Goal: Task Accomplishment & Management: Manage account settings

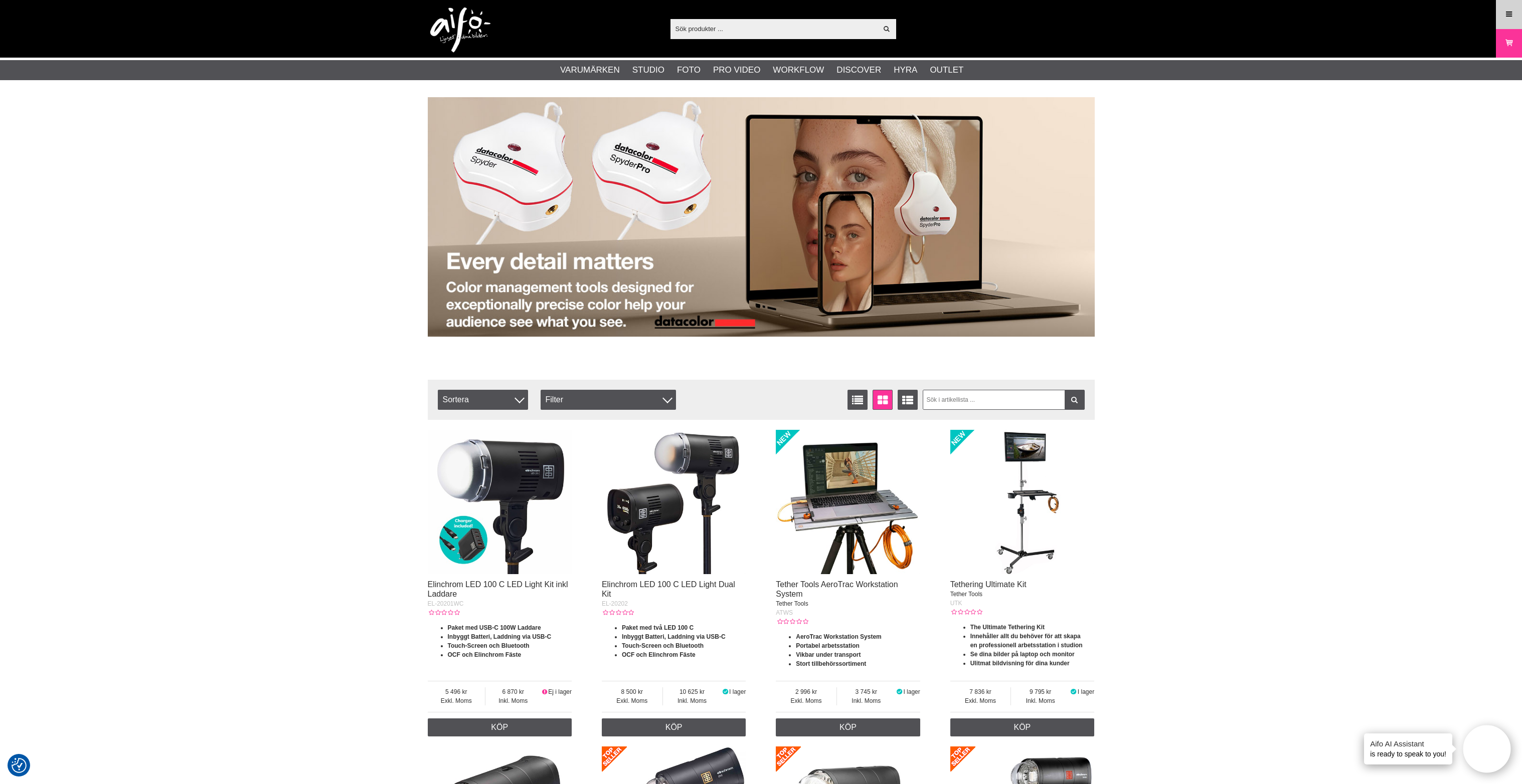
click at [1506, 16] on icon at bounding box center [1508, 14] width 9 height 11
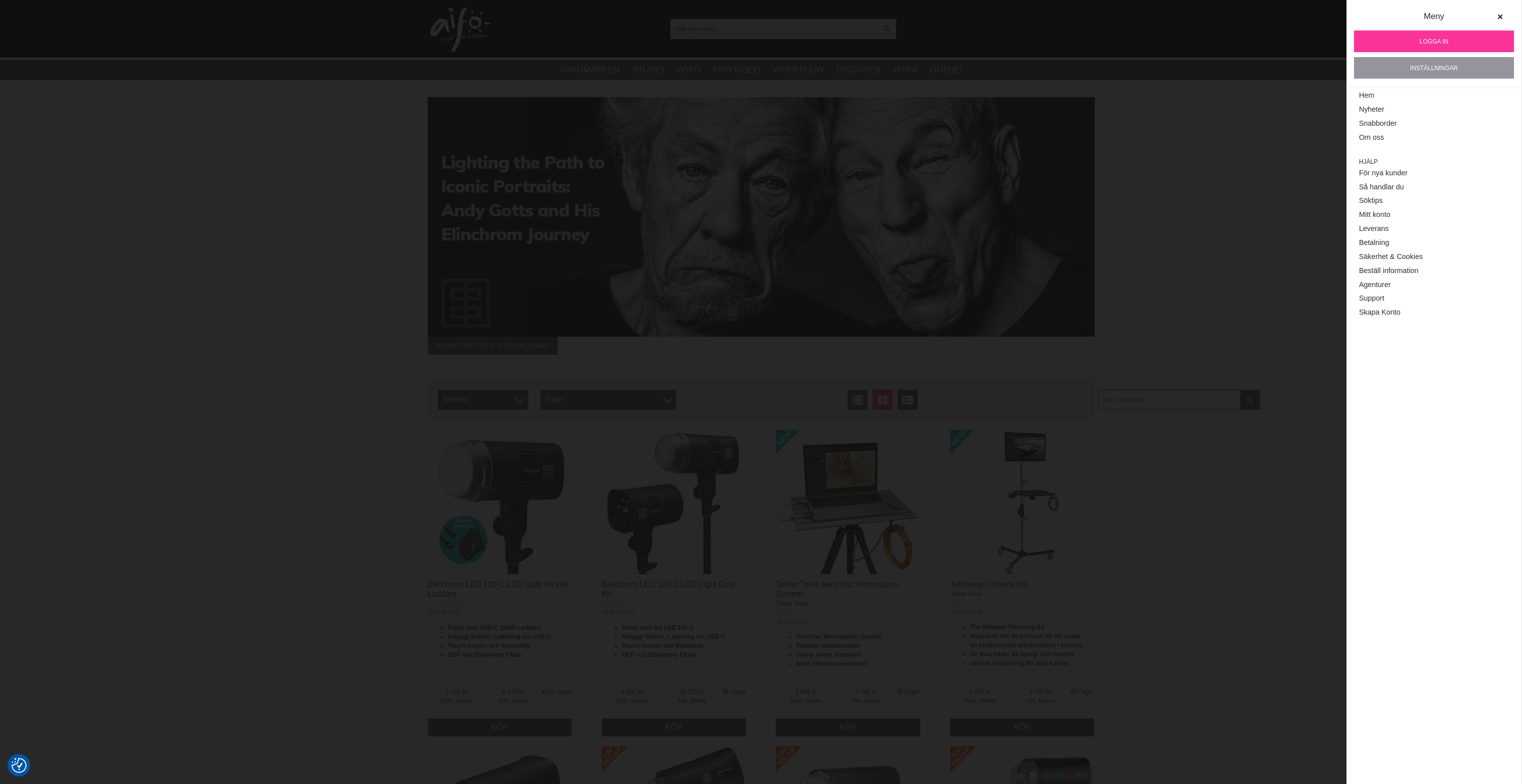
click at [1445, 64] on link "Inställningar" at bounding box center [1433, 68] width 160 height 22
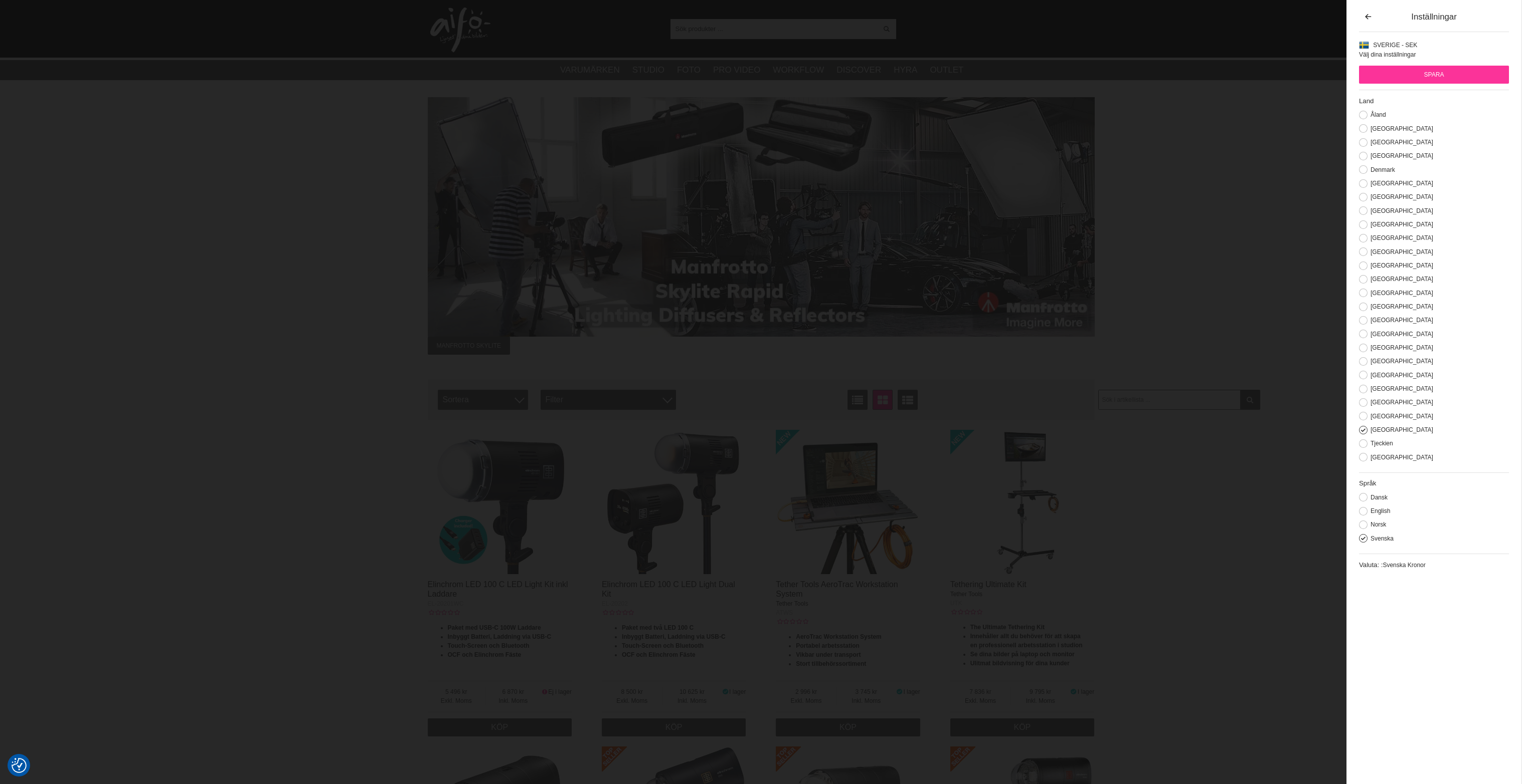
drag, startPoint x: 1174, startPoint y: 299, endPoint x: 1175, endPoint y: 294, distance: 5.1
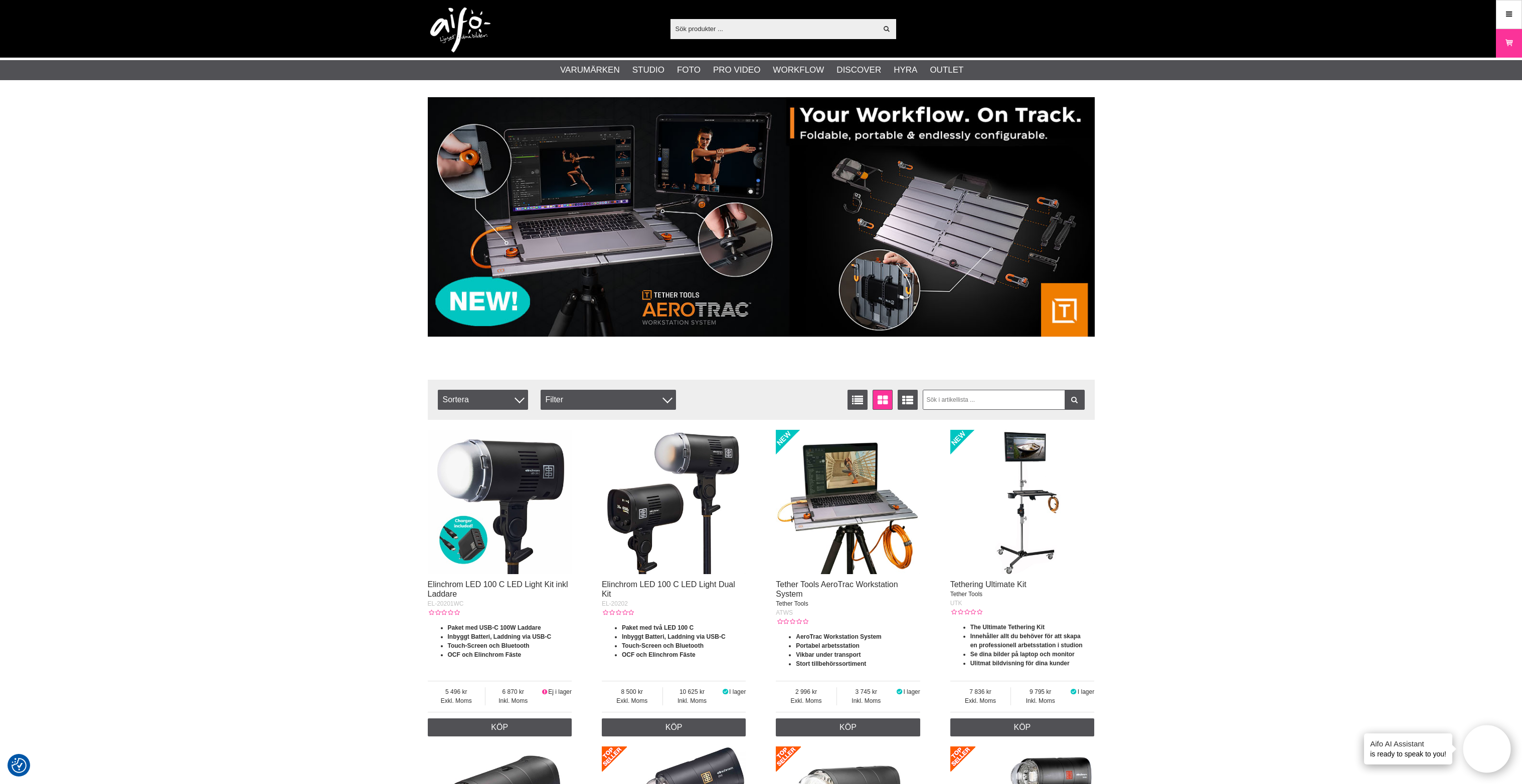
click at [1519, 11] on link "Meny" at bounding box center [1508, 14] width 25 height 23
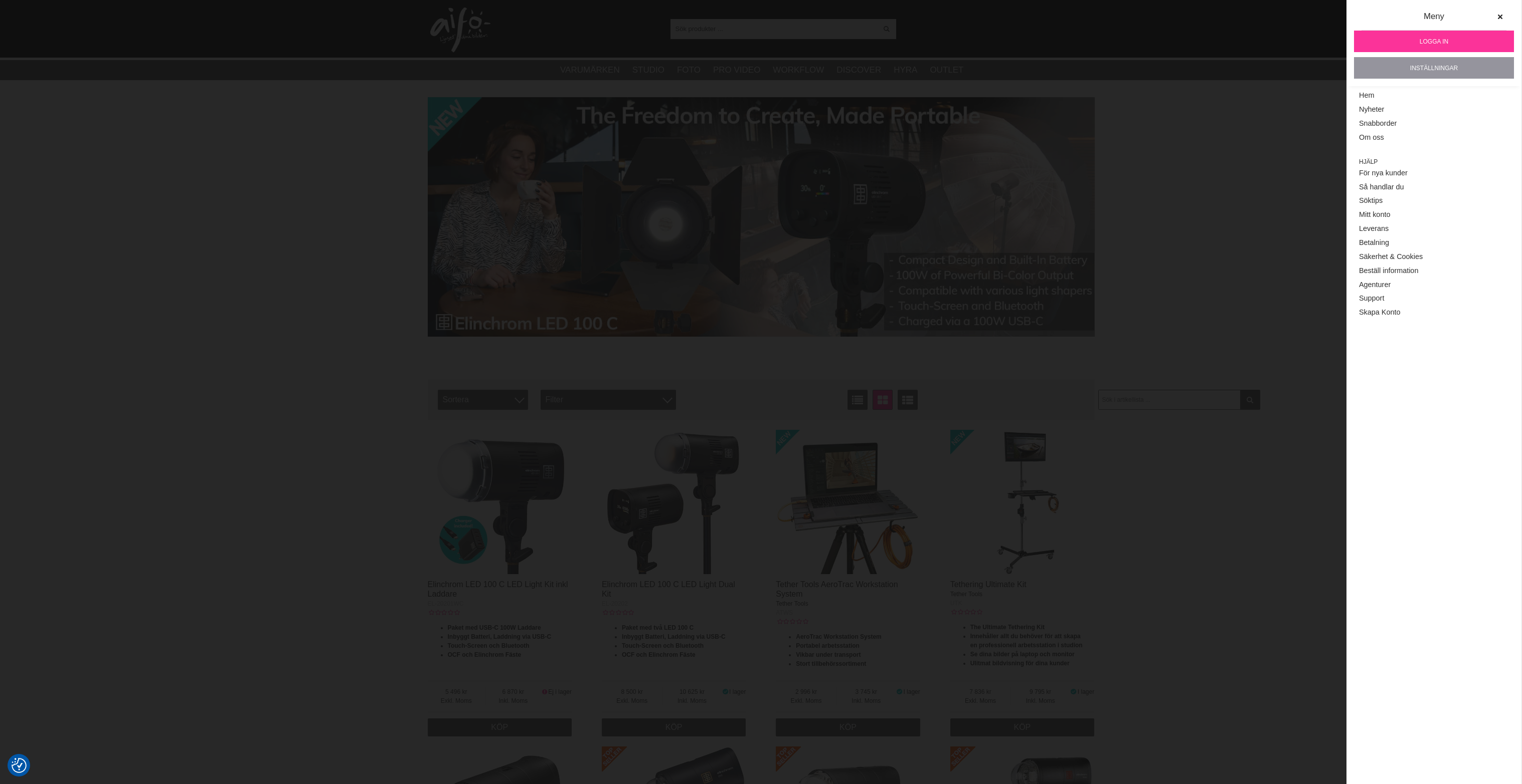
click at [1426, 68] on link "Inställningar" at bounding box center [1433, 68] width 160 height 22
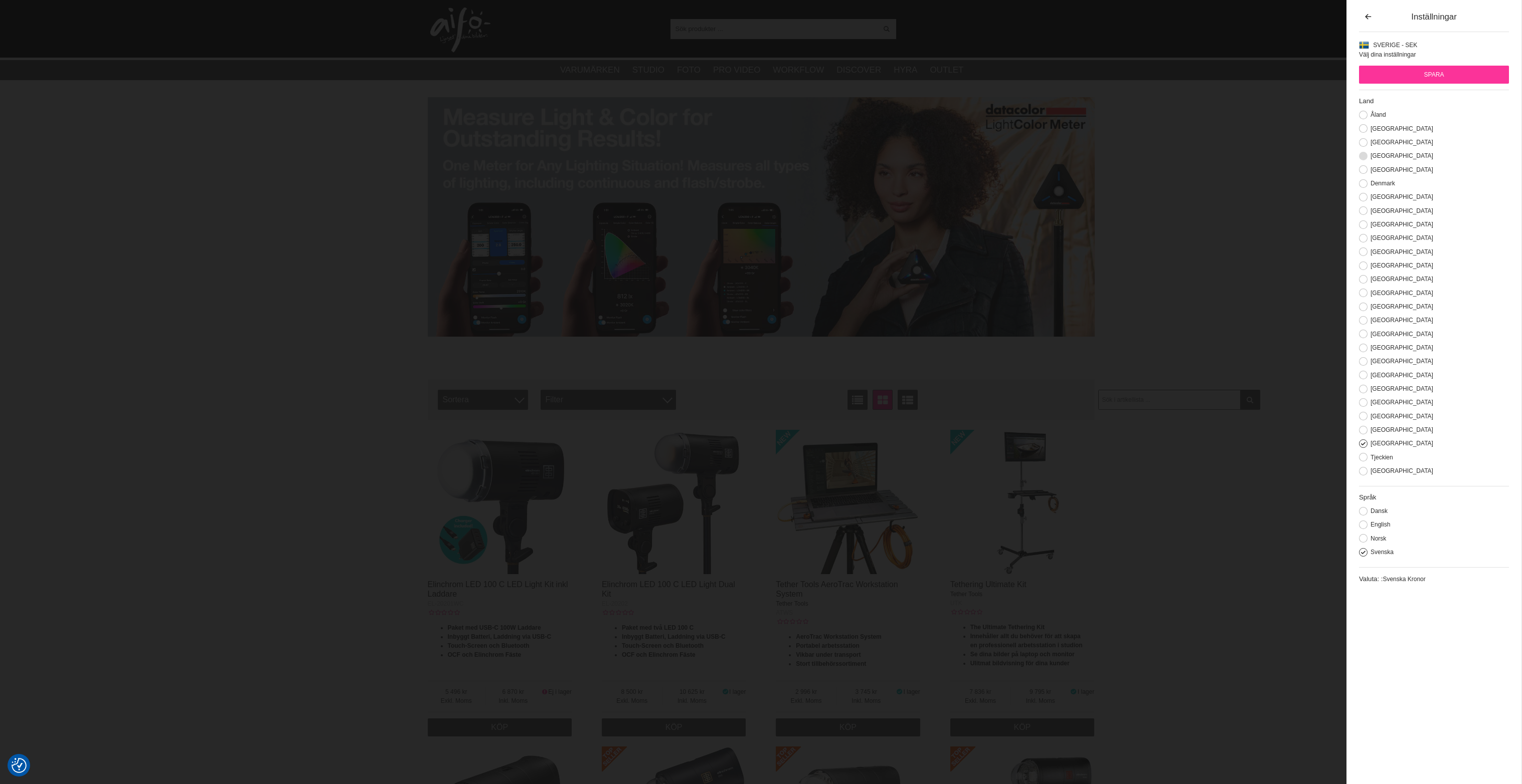
click at [1380, 157] on label "[GEOGRAPHIC_DATA]" at bounding box center [1399, 156] width 65 height 7
click at [0, 0] on input "[GEOGRAPHIC_DATA]" at bounding box center [0, 0] width 0 height 0
click at [1375, 153] on label "[GEOGRAPHIC_DATA]" at bounding box center [1399, 156] width 65 height 7
click at [0, 0] on input "[GEOGRAPHIC_DATA]" at bounding box center [0, 0] width 0 height 0
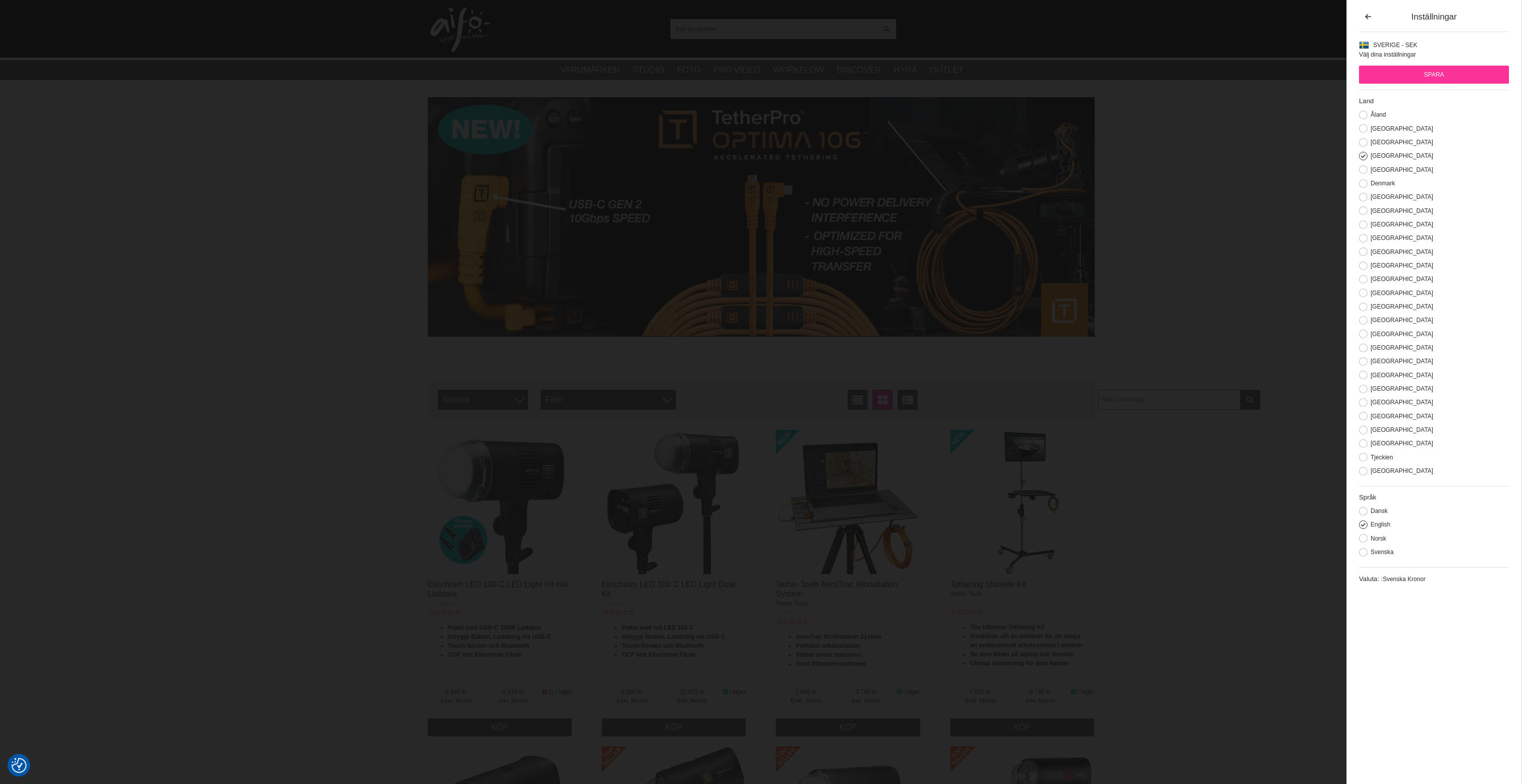
click at [1432, 75] on input "Spara" at bounding box center [1433, 74] width 150 height 18
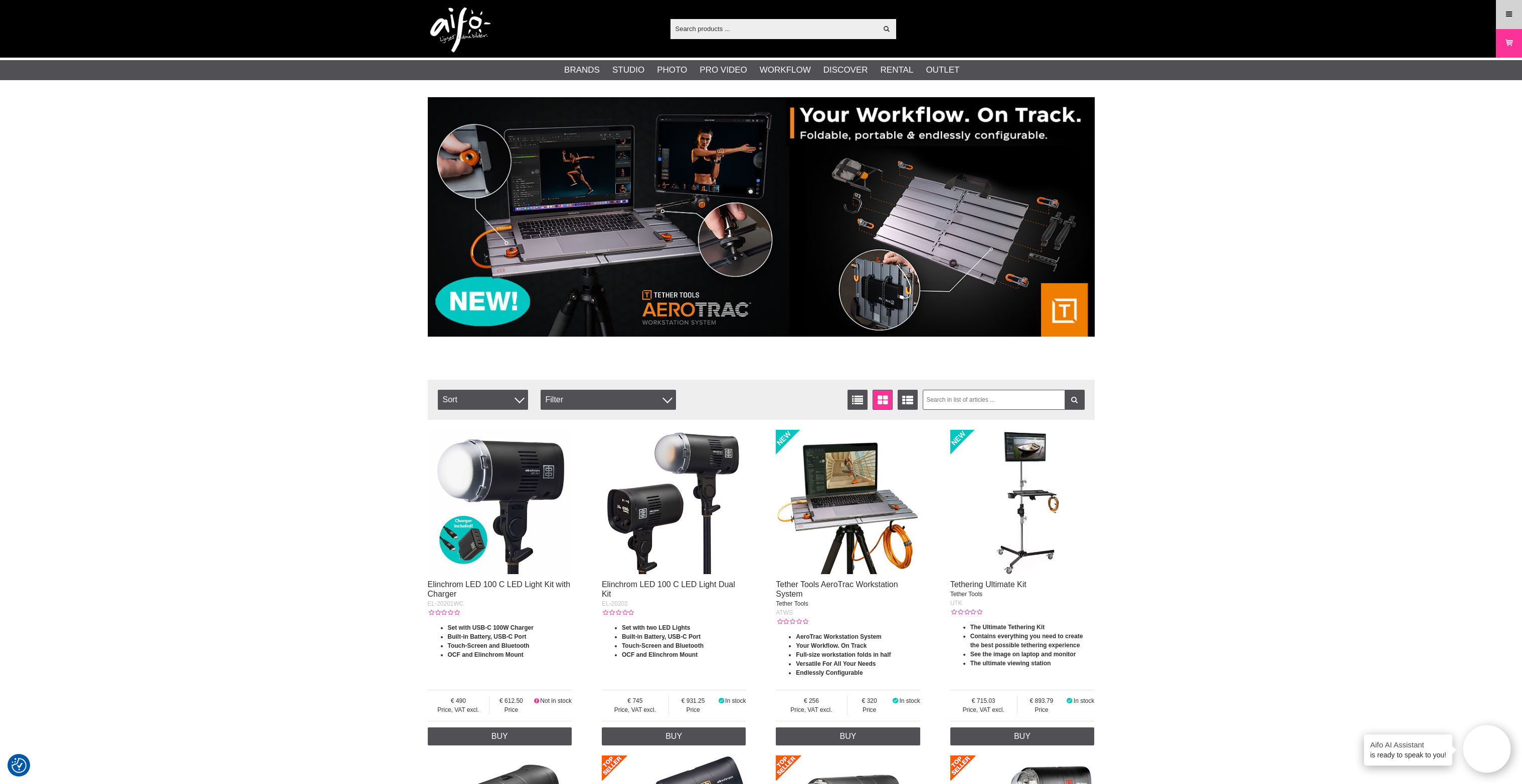
click at [1514, 10] on link "Menu" at bounding box center [1508, 14] width 25 height 23
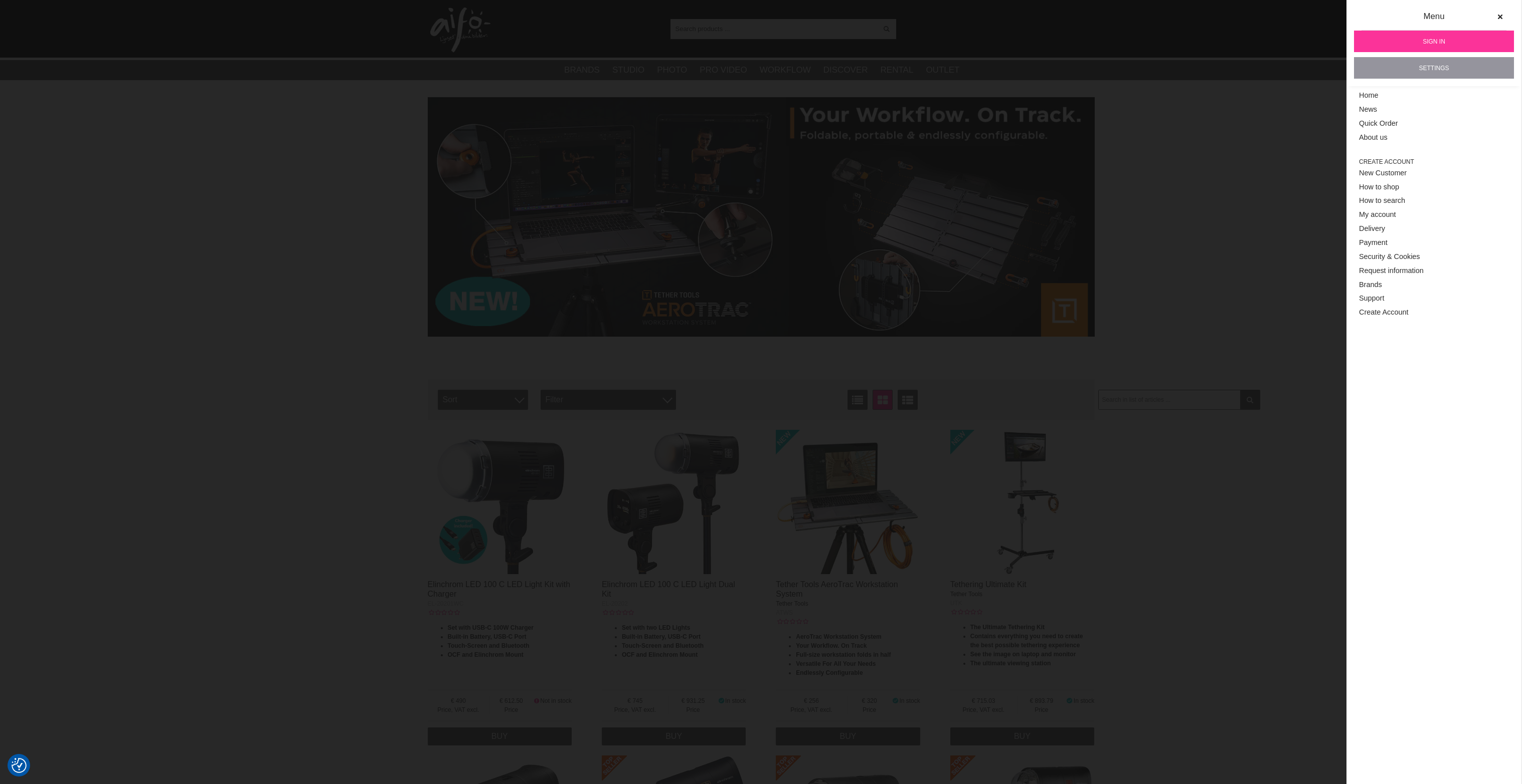
click at [1417, 62] on link "Settings" at bounding box center [1433, 68] width 160 height 22
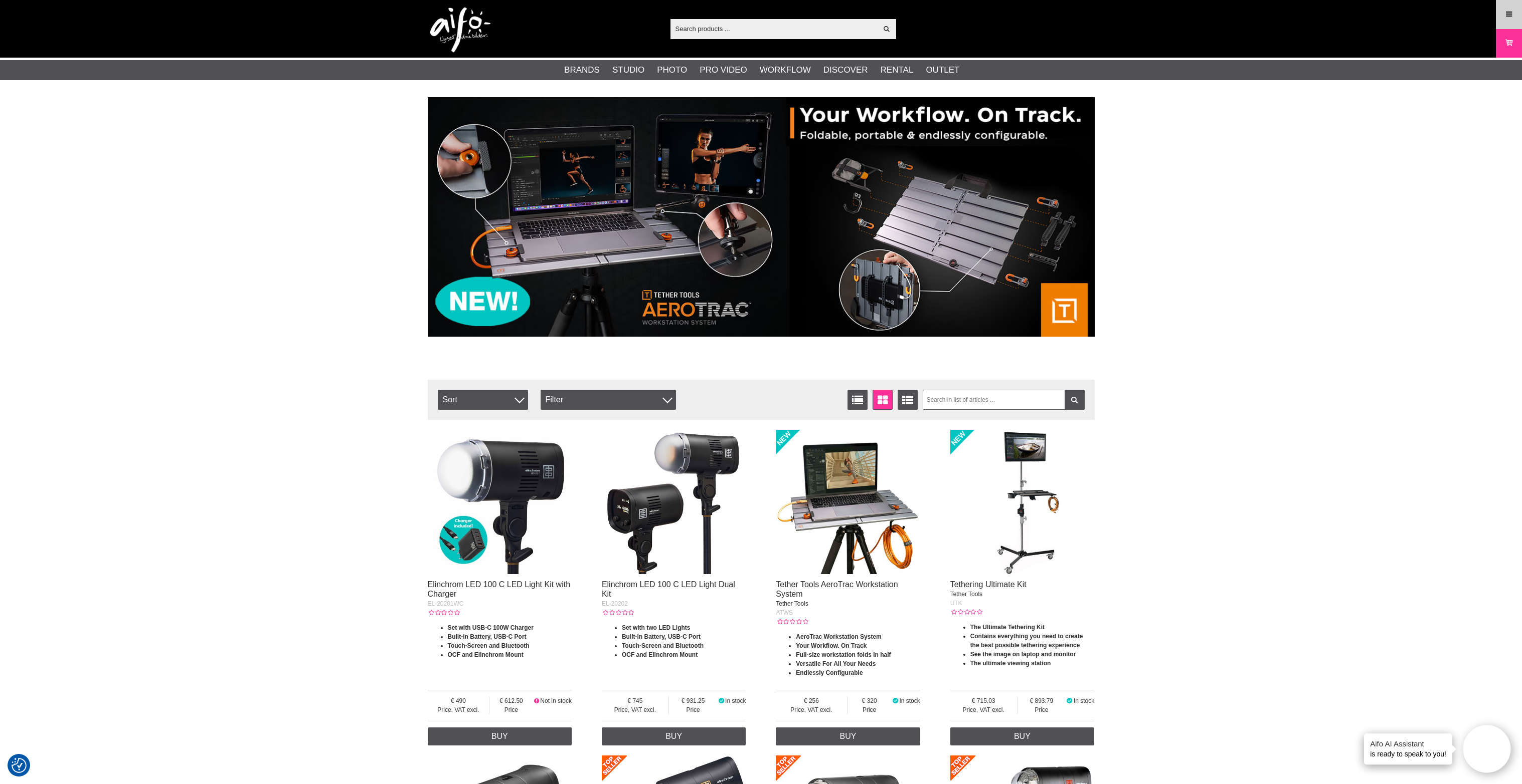
click at [1514, 15] on link "Menu" at bounding box center [1508, 14] width 25 height 23
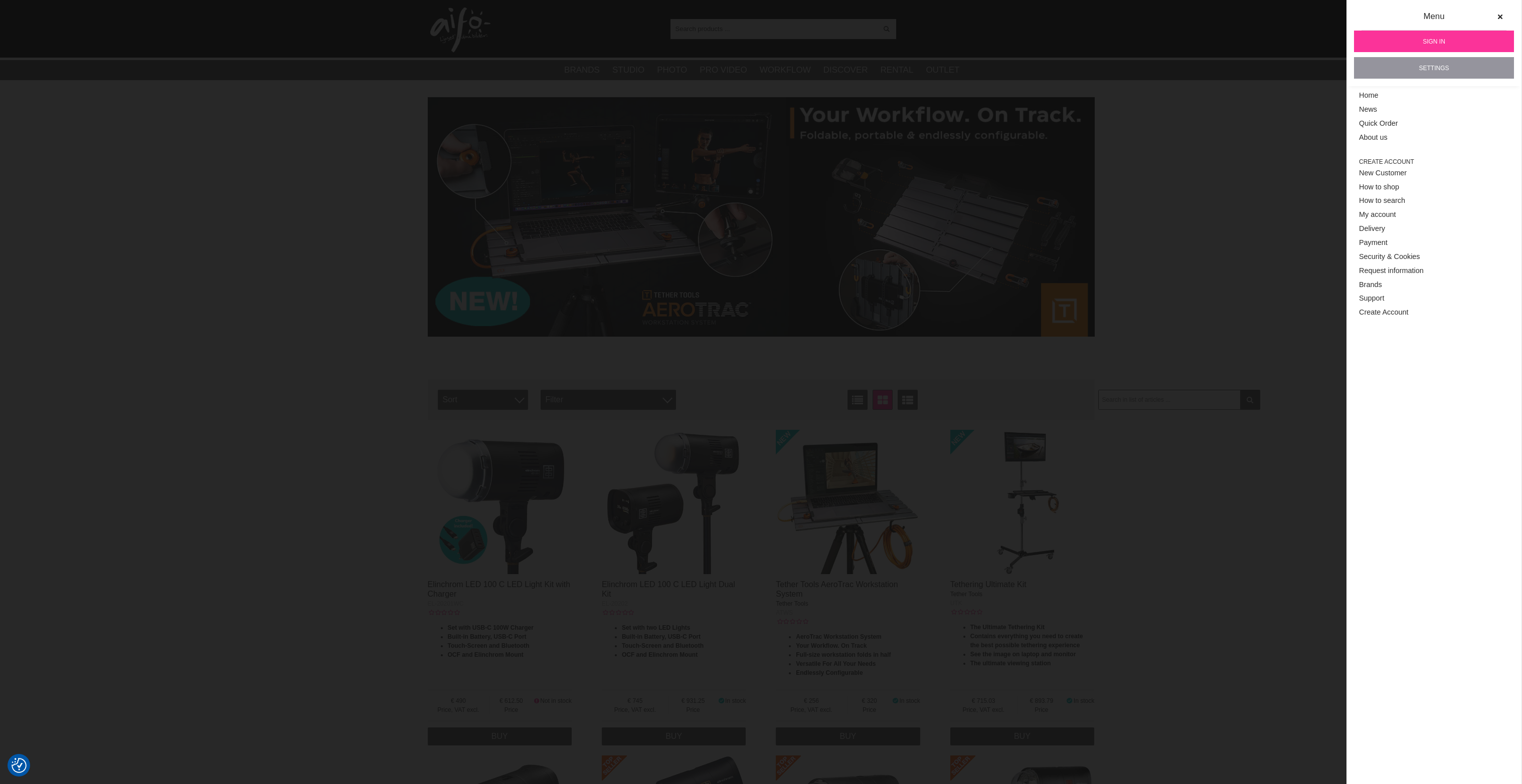
click at [1449, 66] on link "Settings" at bounding box center [1433, 68] width 160 height 22
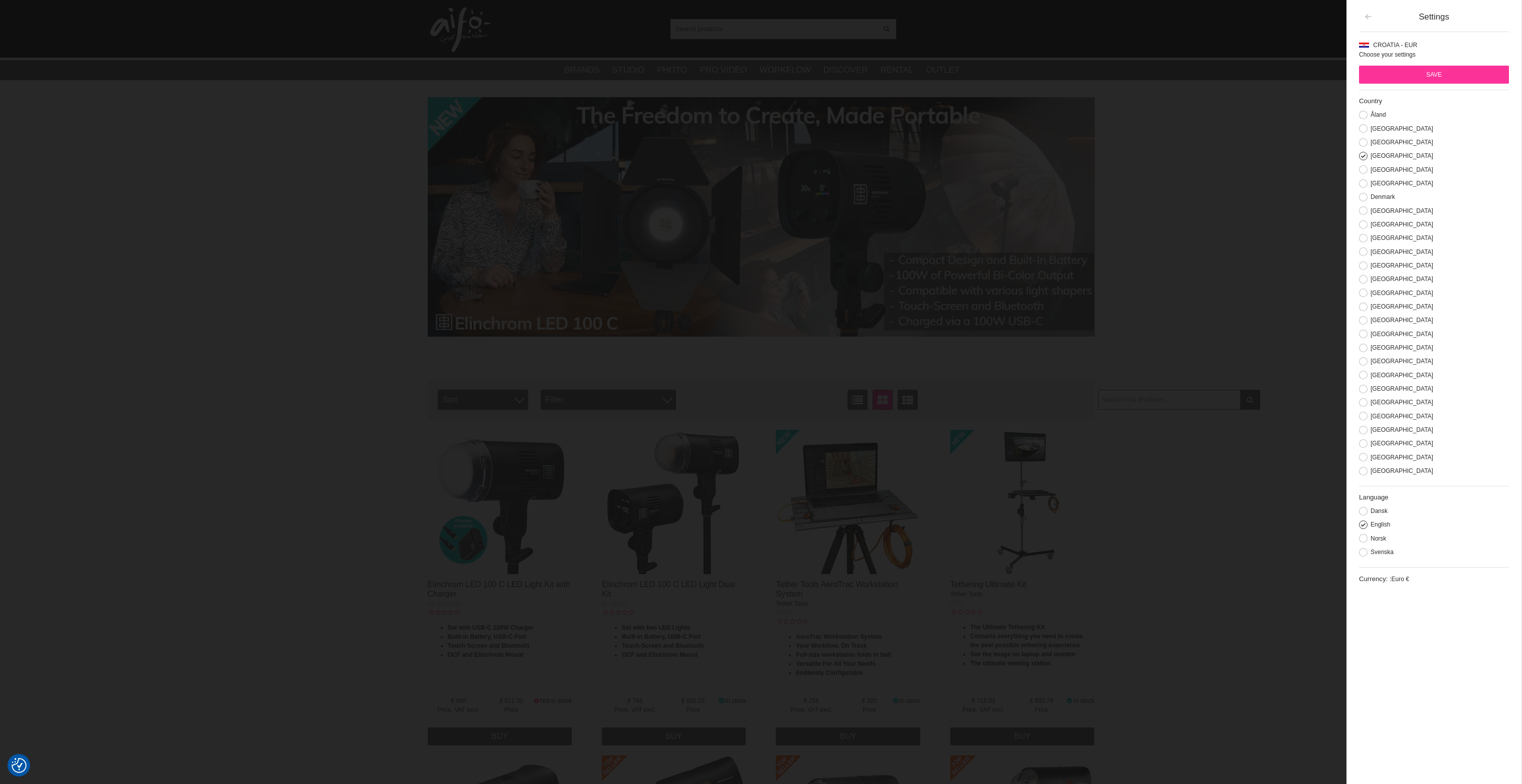
click at [1369, 19] on icon "button" at bounding box center [1367, 17] width 8 height 7
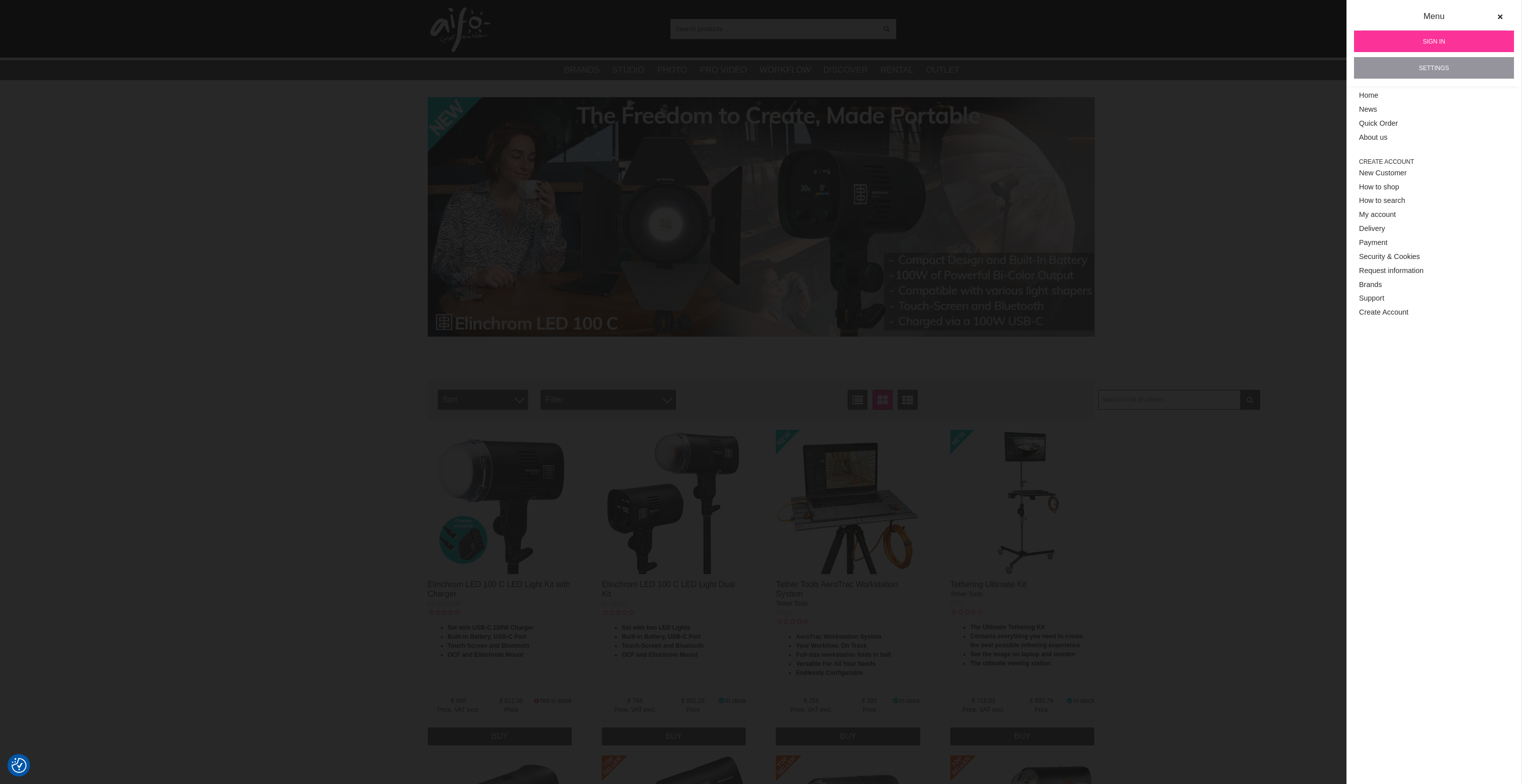
click at [1447, 73] on link "Settings" at bounding box center [1433, 68] width 160 height 22
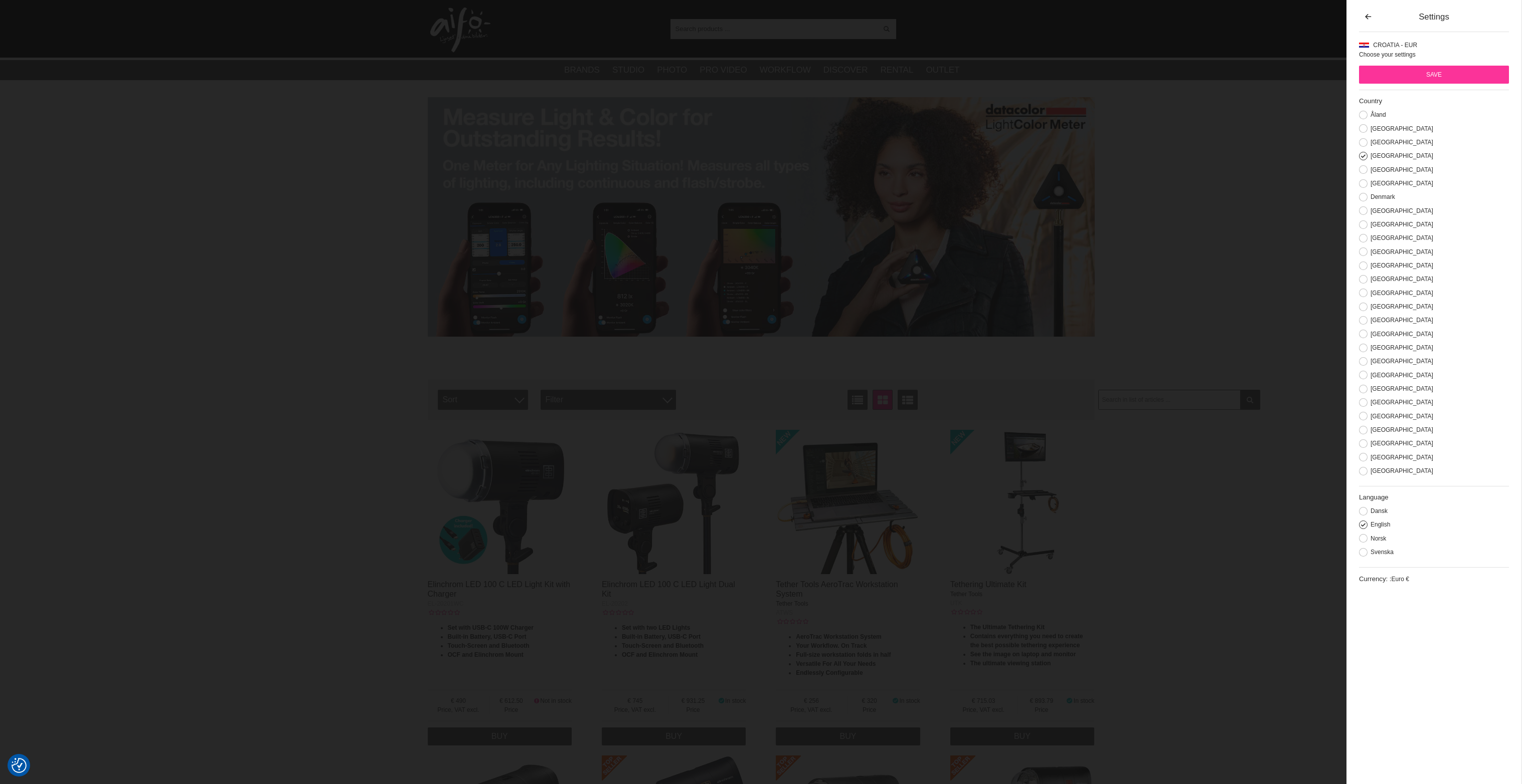
click at [1358, 448] on div "Settings Croatia - EUR Choose your settings Country Åland Austria Belgium Croat…" at bounding box center [1433, 392] width 175 height 784
click at [1361, 448] on button at bounding box center [1363, 443] width 8 height 8
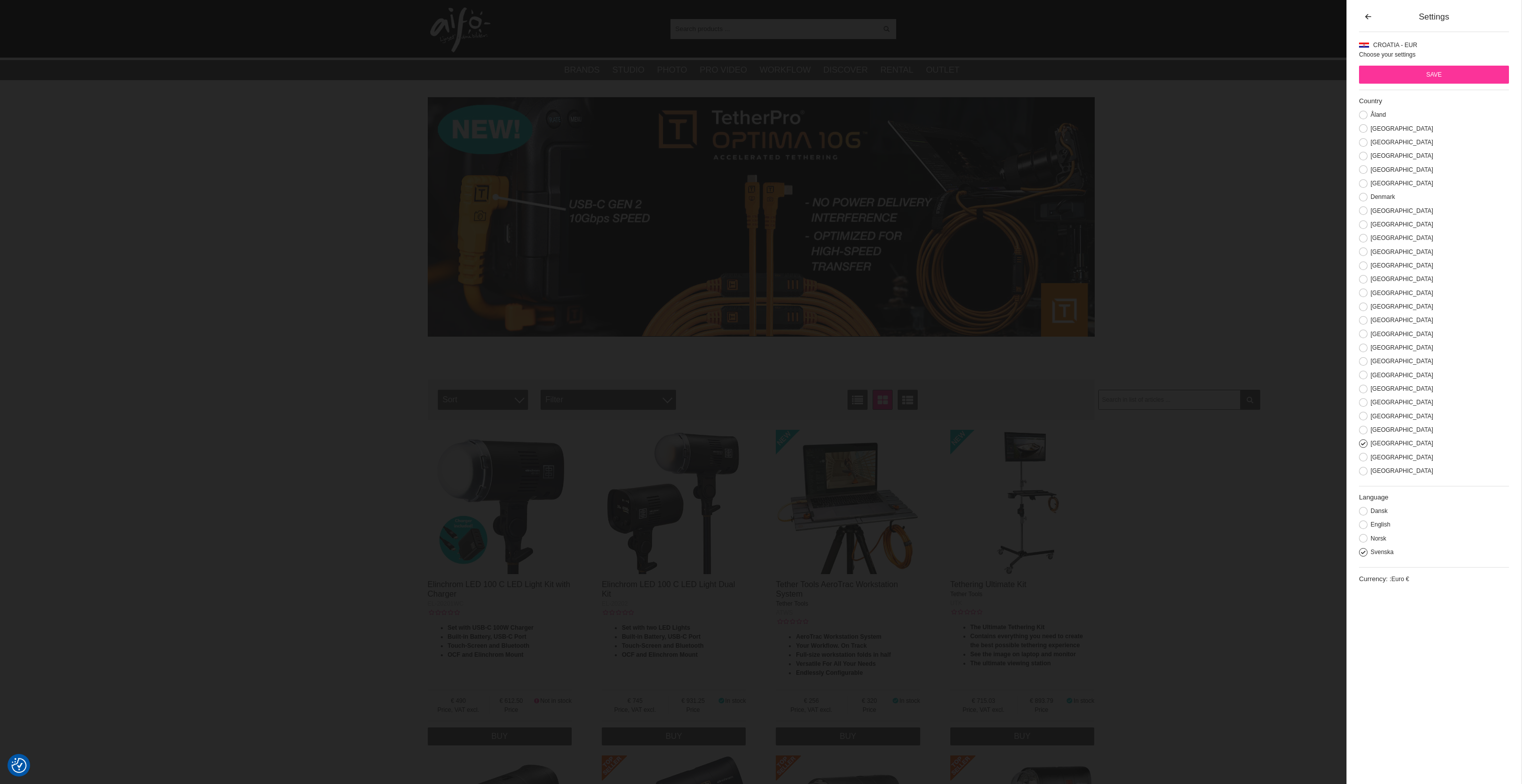
click at [1427, 79] on input "Save" at bounding box center [1433, 74] width 150 height 18
